Goal: Contribute content

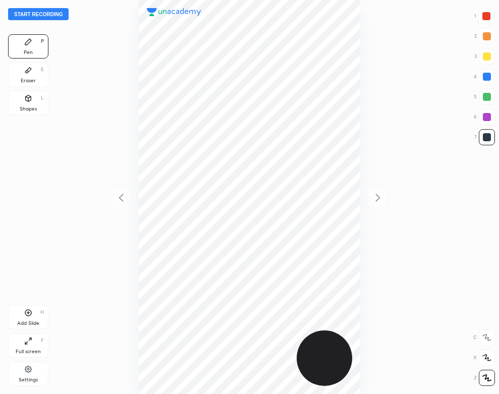
scroll to position [394, 337]
click at [26, 381] on div "Settings" at bounding box center [28, 379] width 19 height 5
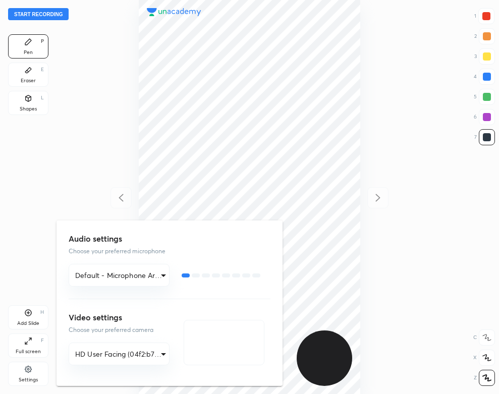
click at [50, 9] on div at bounding box center [249, 197] width 499 height 394
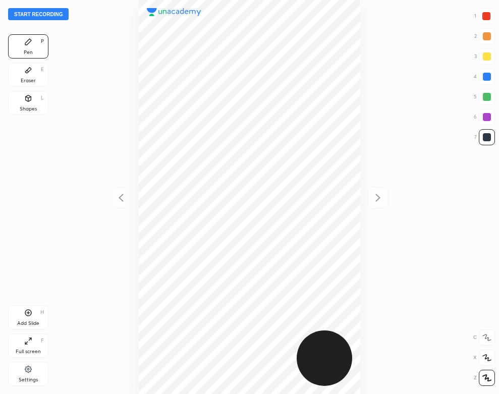
click at [54, 13] on button "Start recording" at bounding box center [38, 14] width 60 height 12
click at [19, 321] on div "Add Slide" at bounding box center [28, 323] width 22 height 5
click at [33, 324] on div "Add Slide" at bounding box center [28, 323] width 22 height 5
click at [44, 11] on button "End recording" at bounding box center [36, 14] width 56 height 12
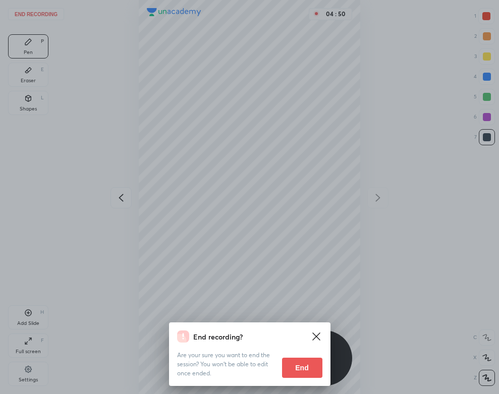
click at [275, 364] on div "Are your sure you want to end the session? You won’t be able to edit once ended…" at bounding box center [249, 359] width 145 height 35
click at [296, 364] on button "End" at bounding box center [302, 367] width 40 height 20
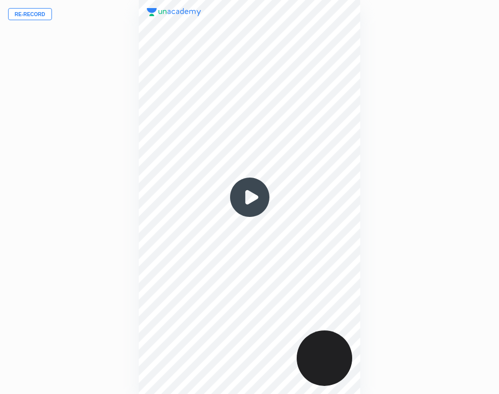
click at [248, 199] on img at bounding box center [249, 197] width 48 height 48
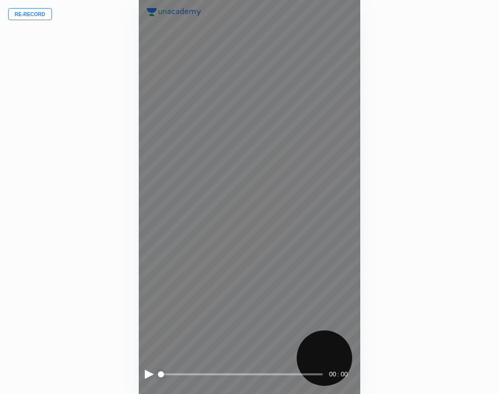
click at [145, 372] on div at bounding box center [149, 374] width 9 height 9
